Goal: Entertainment & Leisure: Browse casually

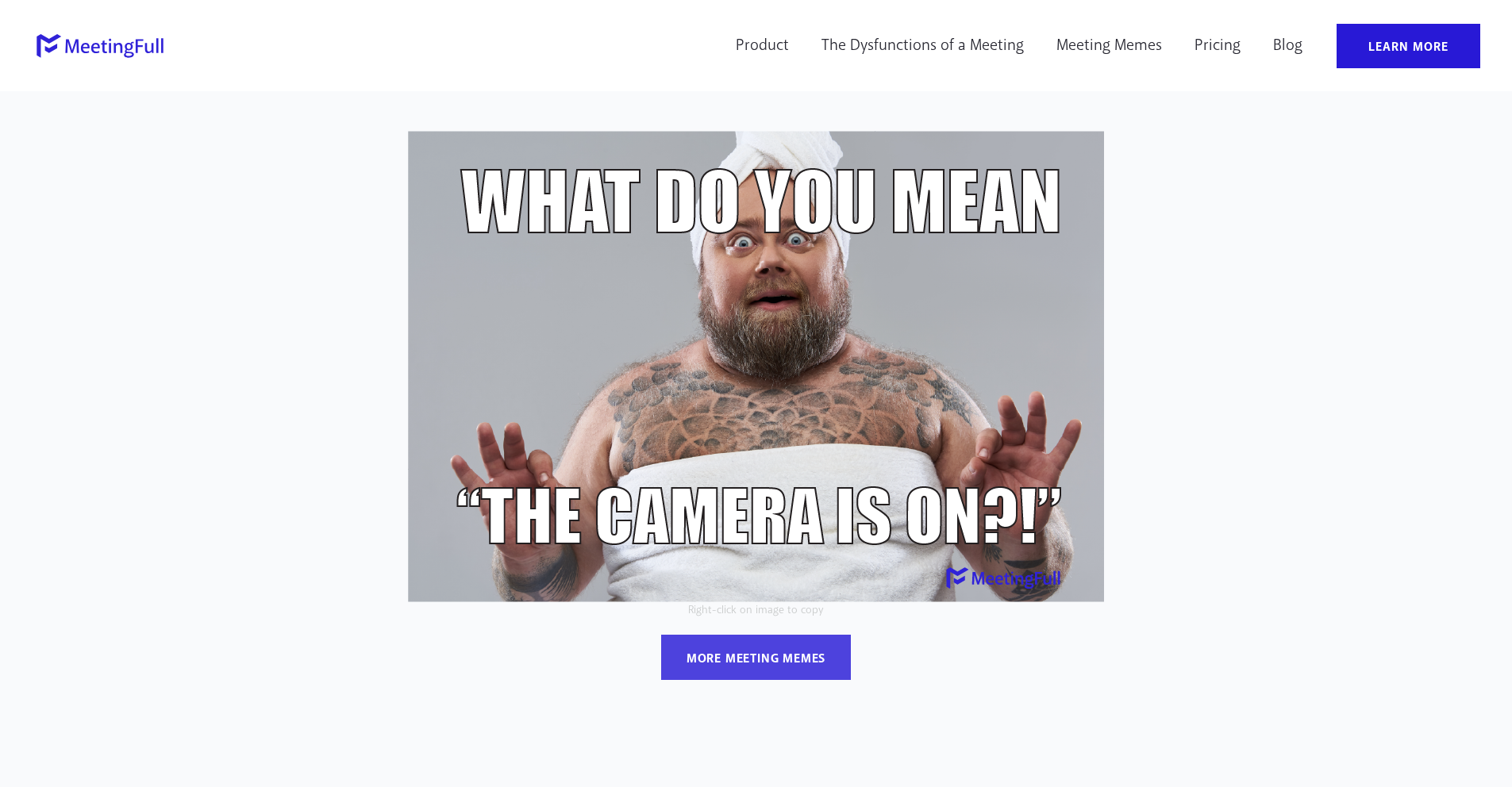
click at [766, 664] on div "more meeting memes" at bounding box center [756, 659] width 139 height 17
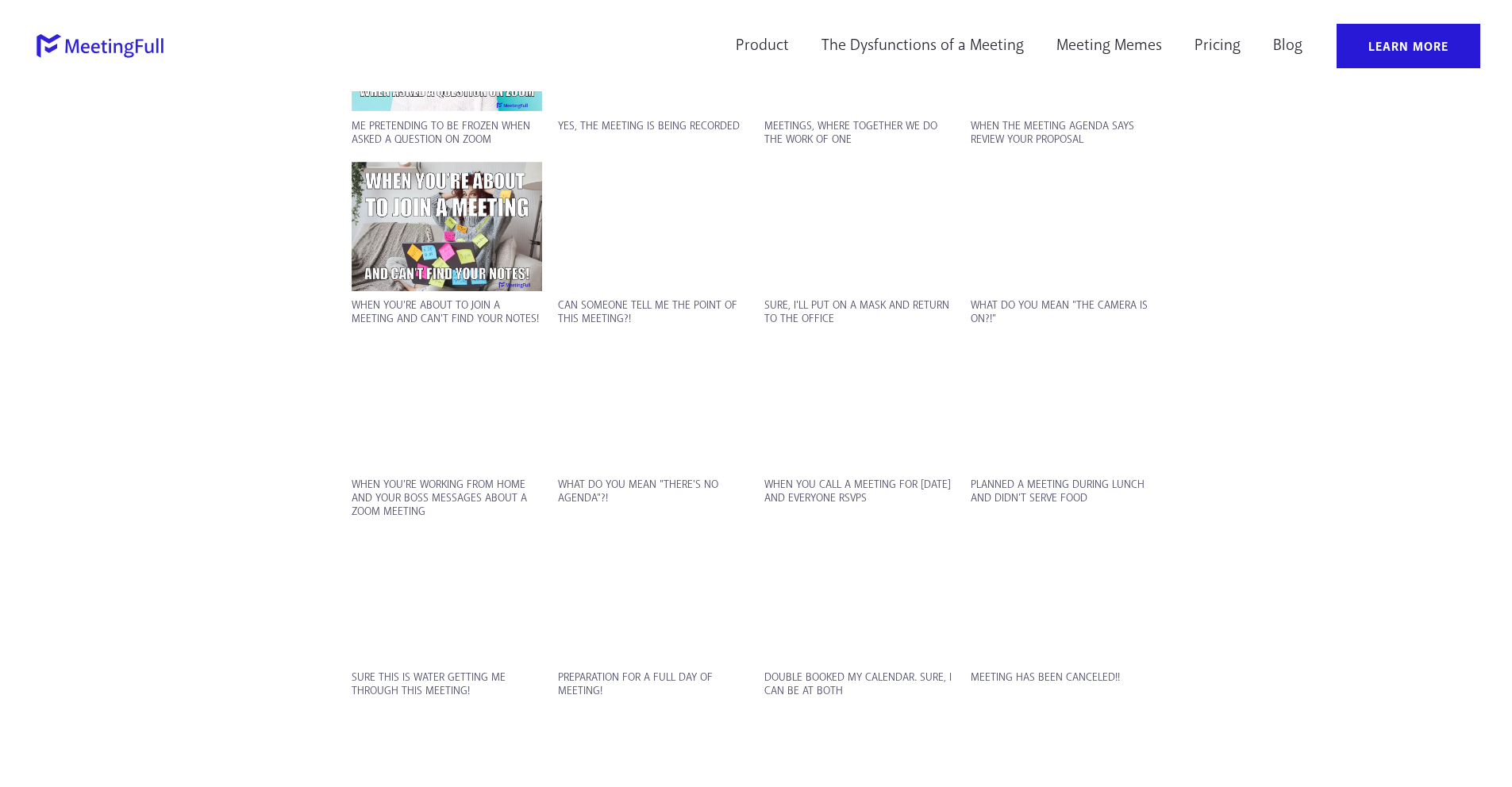
scroll to position [1742, 0]
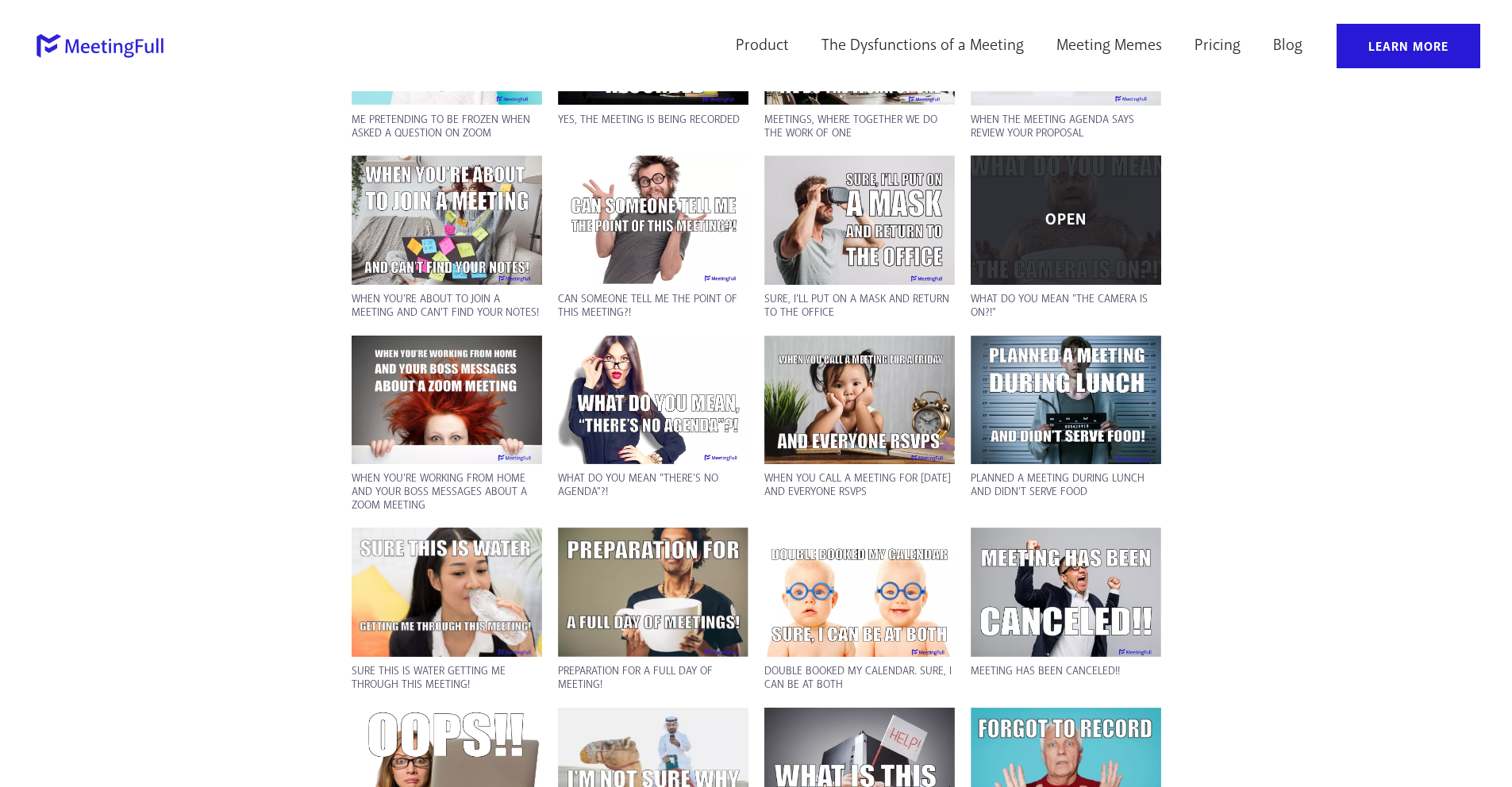
click at [1139, 246] on div "OPEN" at bounding box center [1066, 220] width 190 height 129
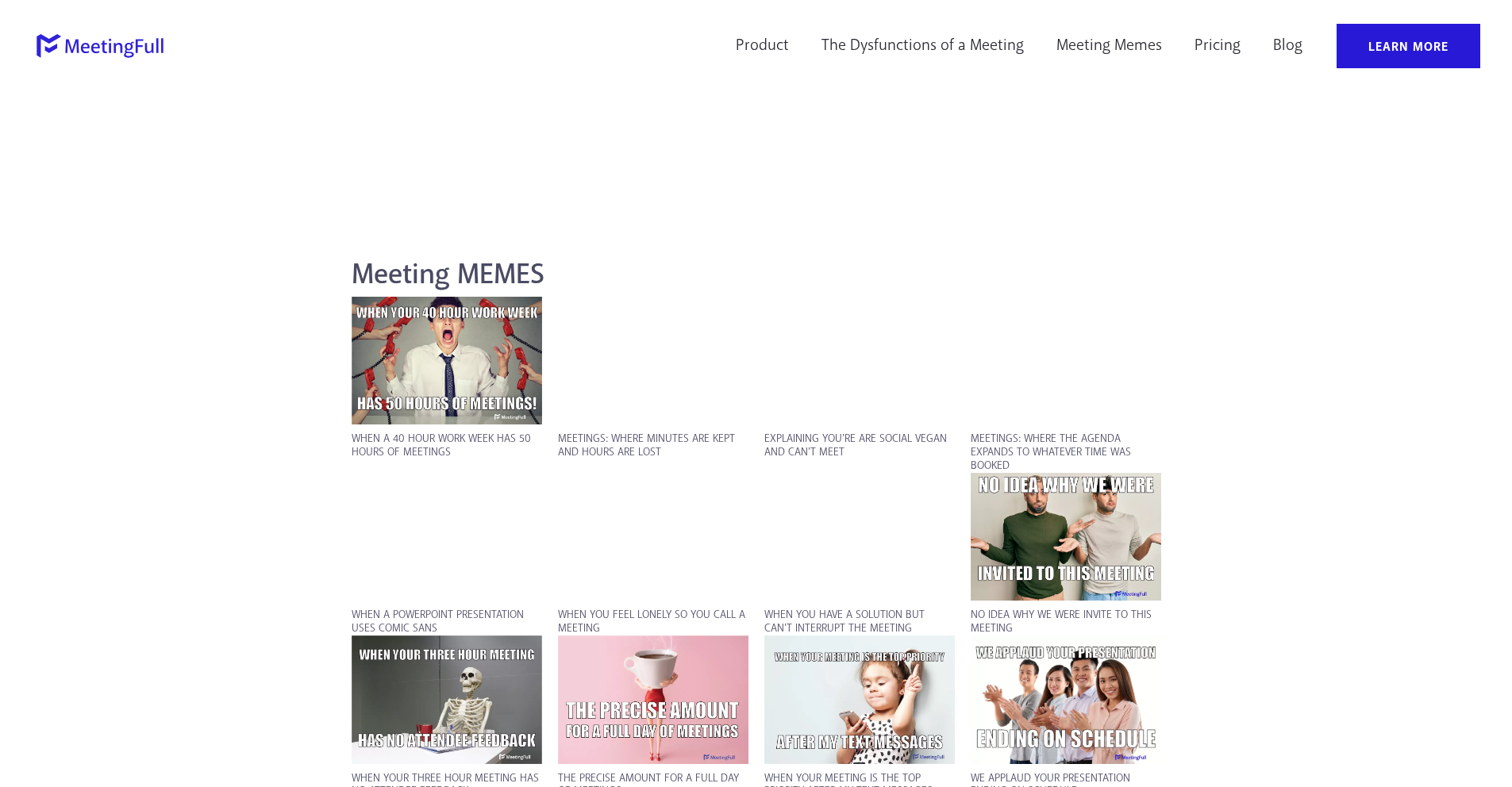
scroll to position [916, 0]
